Goal: Check status

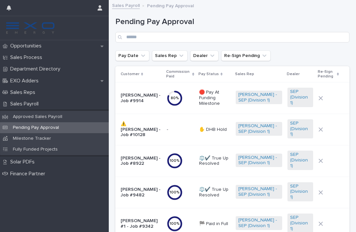
click at [76, 42] on div "Opportunities" at bounding box center [54, 46] width 109 height 12
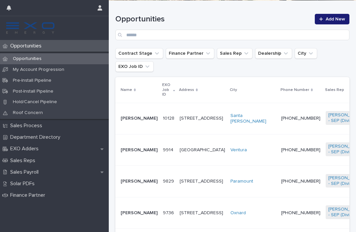
scroll to position [108, 0]
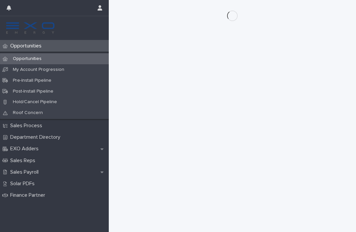
click at [335, 150] on div "Loading... Saving… Loading... Saving…" at bounding box center [232, 107] width 240 height 215
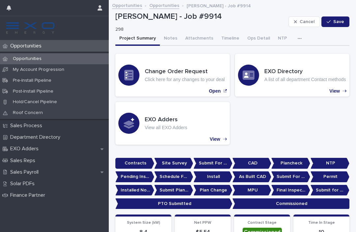
click at [165, 39] on button "Notes" at bounding box center [170, 39] width 21 height 14
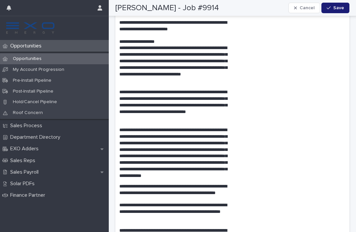
scroll to position [1535, 0]
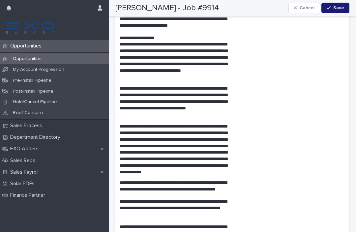
click at [40, 169] on p "Sales Payroll" at bounding box center [26, 172] width 36 height 6
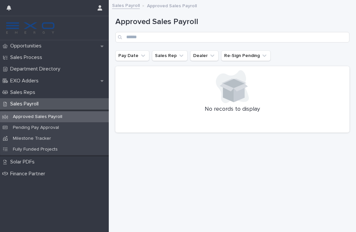
click at [67, 47] on div "Opportunities" at bounding box center [54, 46] width 109 height 12
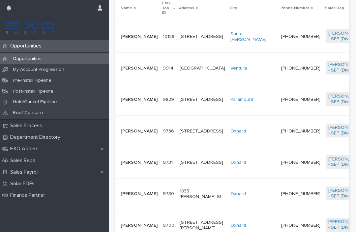
scroll to position [181, 0]
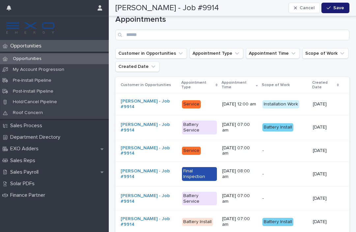
scroll to position [930, 0]
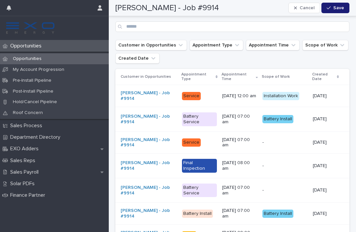
click at [234, 93] on p "[DATE] 12:00 am" at bounding box center [239, 96] width 35 height 6
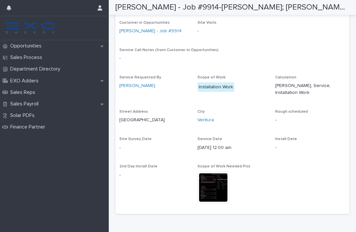
scroll to position [98, 0]
click at [216, 192] on img at bounding box center [213, 188] width 32 height 32
